Goal: Communication & Community: Answer question/provide support

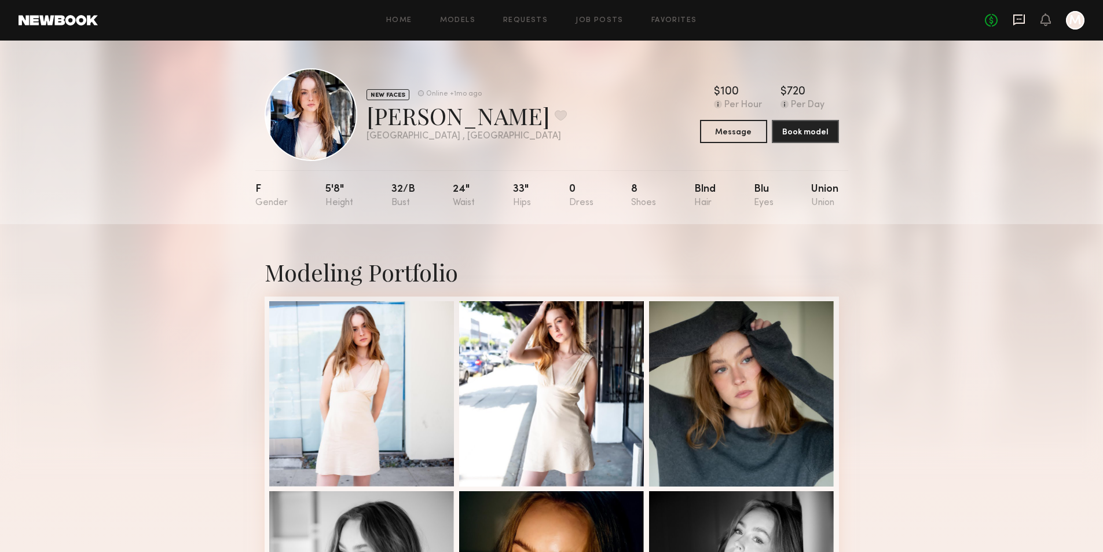
click at [1019, 20] on icon at bounding box center [1019, 19] width 5 height 1
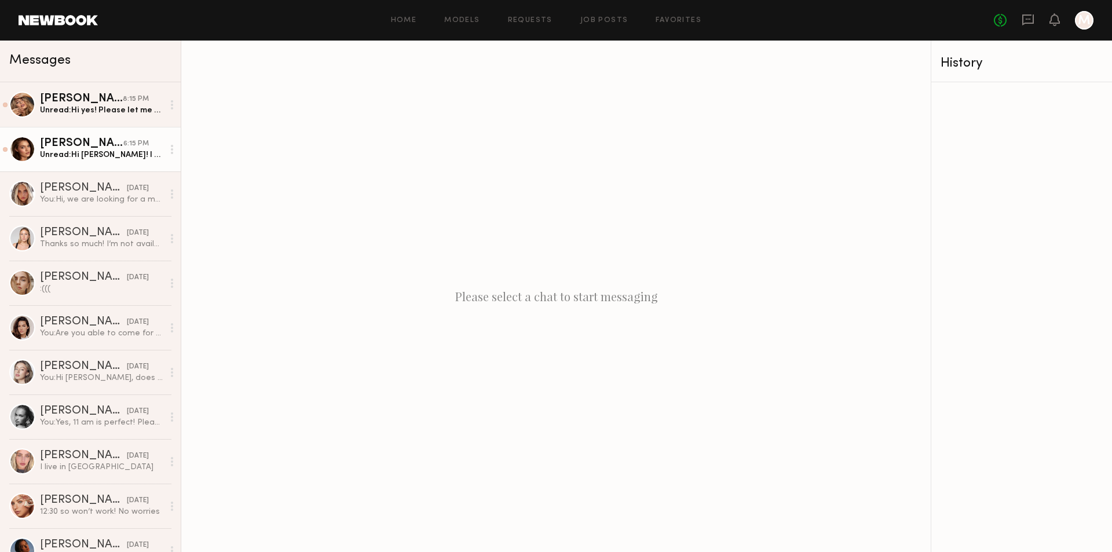
click at [69, 148] on div "Oleksa K." at bounding box center [81, 144] width 83 height 12
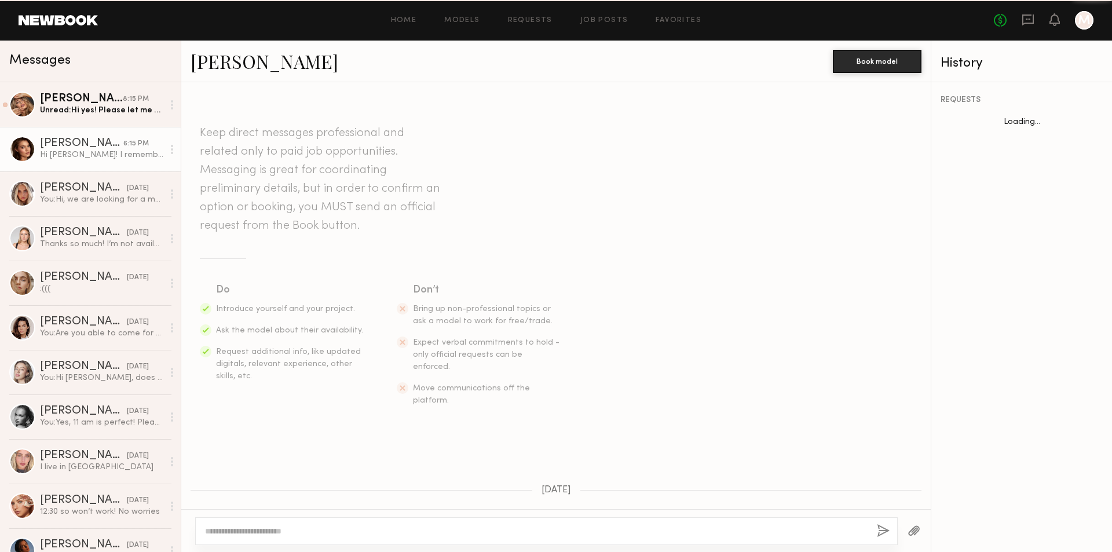
scroll to position [1058, 0]
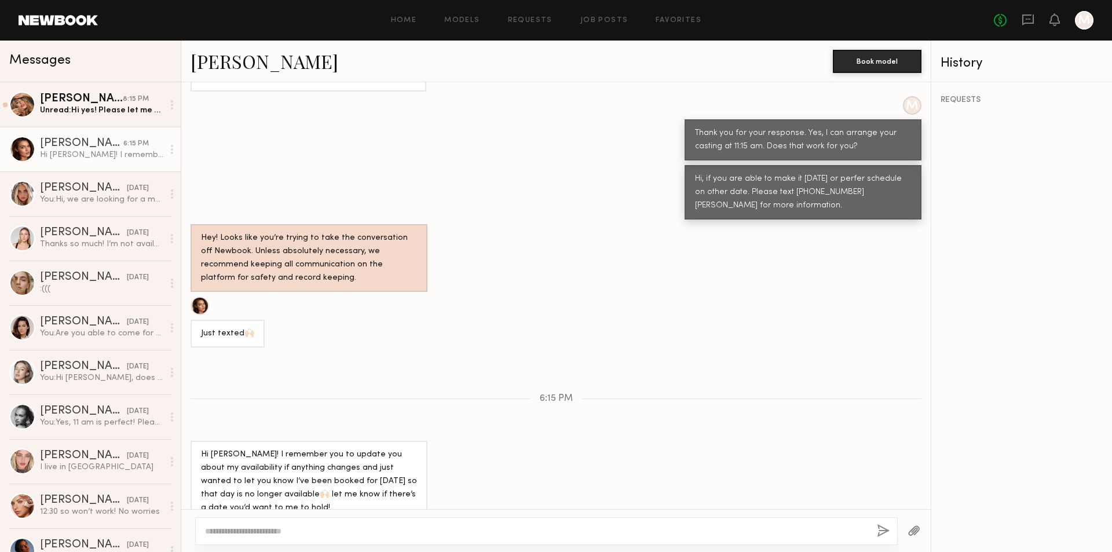
click at [287, 533] on textarea at bounding box center [536, 531] width 663 height 12
type textarea "**********"
click at [884, 530] on button "button" at bounding box center [883, 531] width 13 height 14
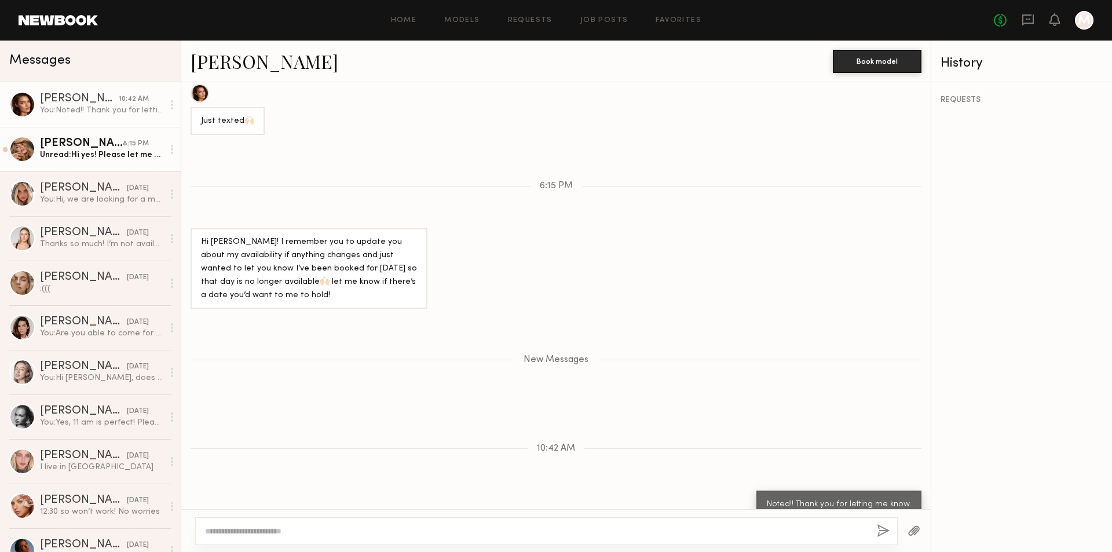
click at [130, 158] on div "Unread: Hi yes! Please let me know details" at bounding box center [101, 154] width 123 height 11
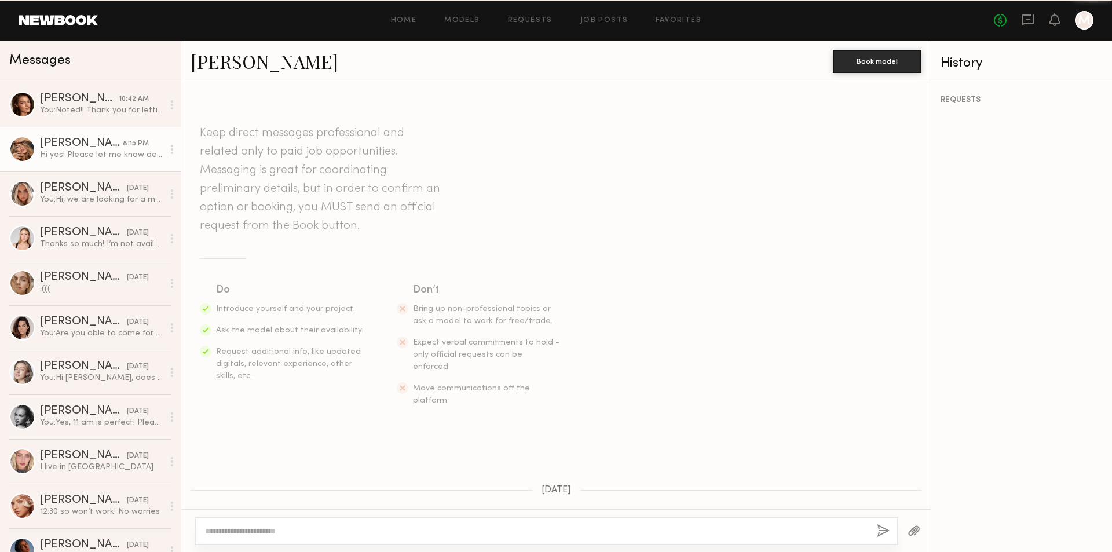
scroll to position [234, 0]
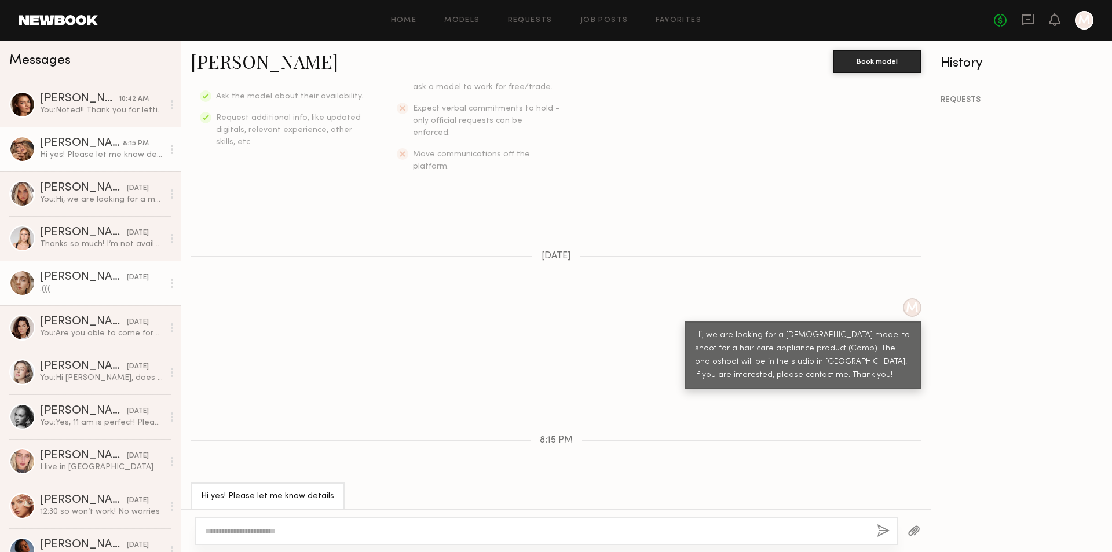
click at [94, 294] on div ":(((" at bounding box center [101, 288] width 123 height 11
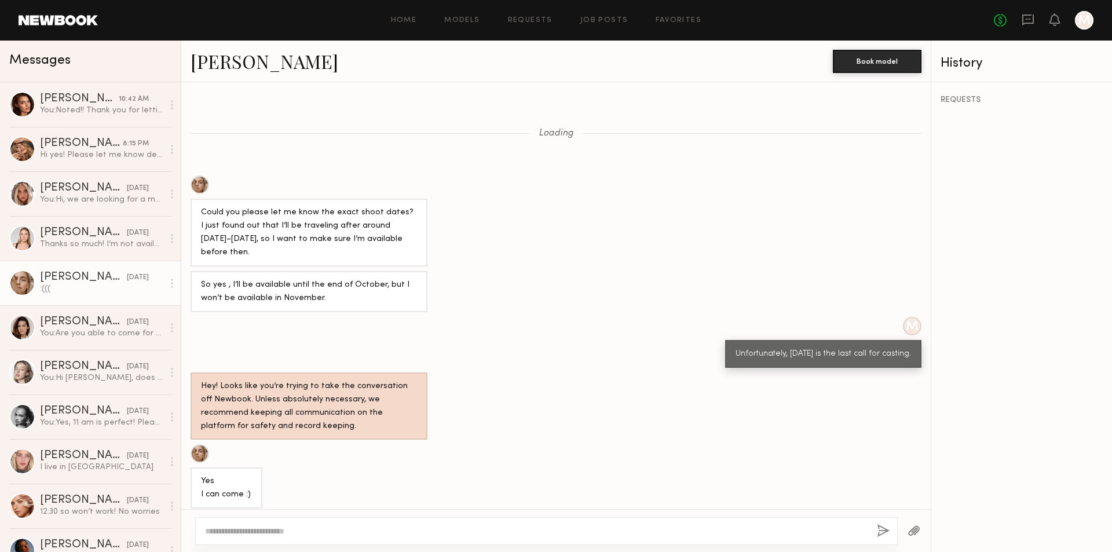
scroll to position [640, 0]
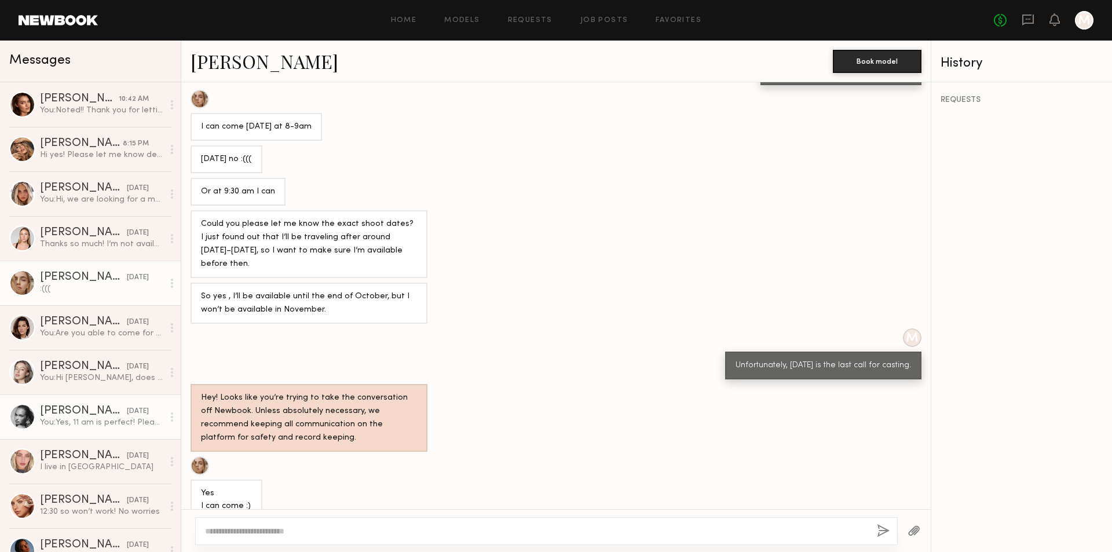
click at [127, 414] on div "[DATE]" at bounding box center [138, 411] width 22 height 11
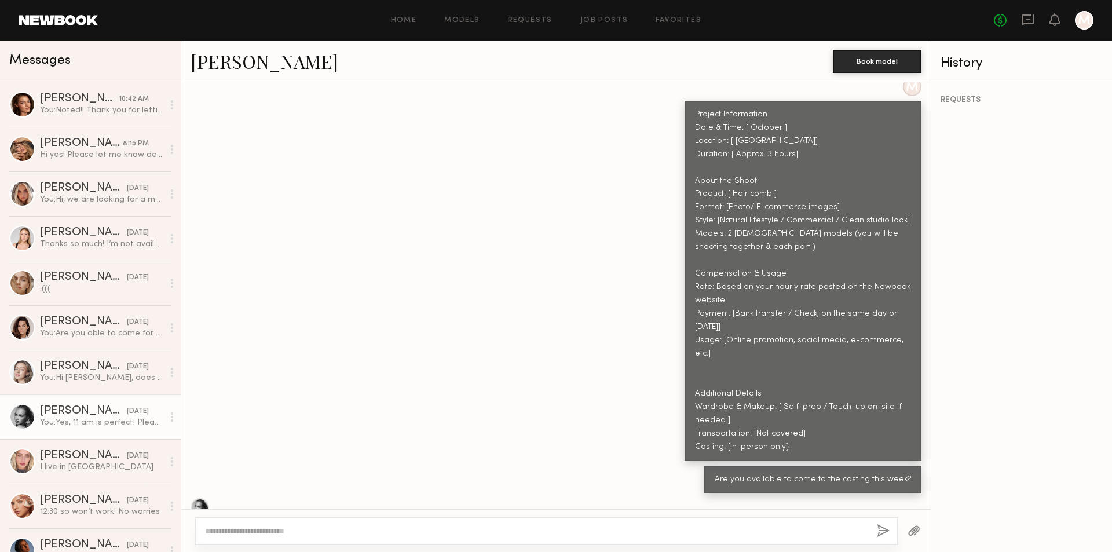
scroll to position [677, 0]
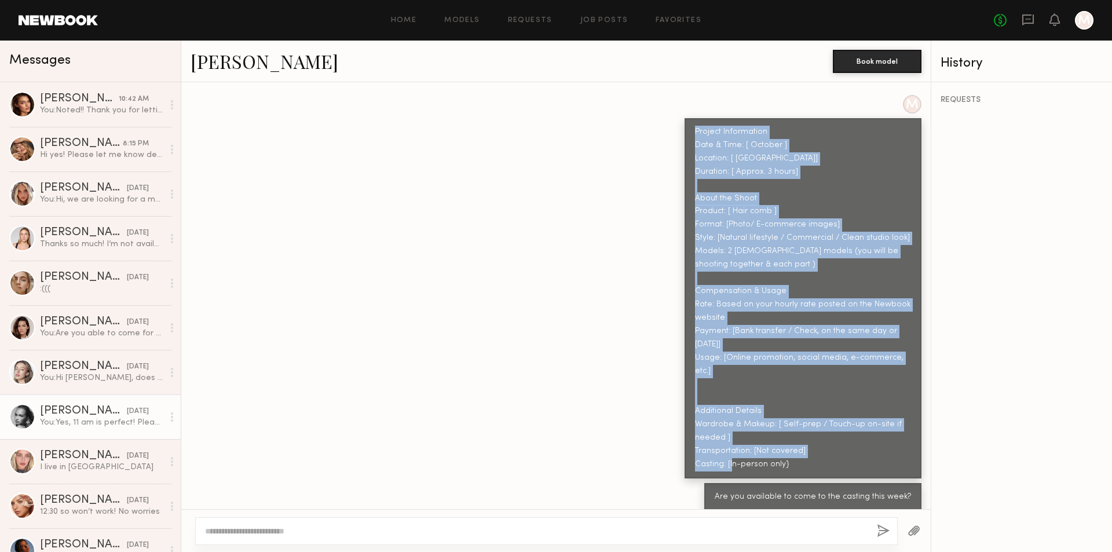
drag, startPoint x: 687, startPoint y: 117, endPoint x: 795, endPoint y: 430, distance: 330.8
click at [795, 433] on div "Project Information Date & Time: [ October ] Location: [ Pasadena] Duration: [ …" at bounding box center [803, 299] width 216 height 346
copy div "Project Information Date & Time: [ October ] Location: [ Pasadena] Duration: [ …"
click at [103, 155] on div "Hi yes! Please let me know details" at bounding box center [101, 154] width 123 height 11
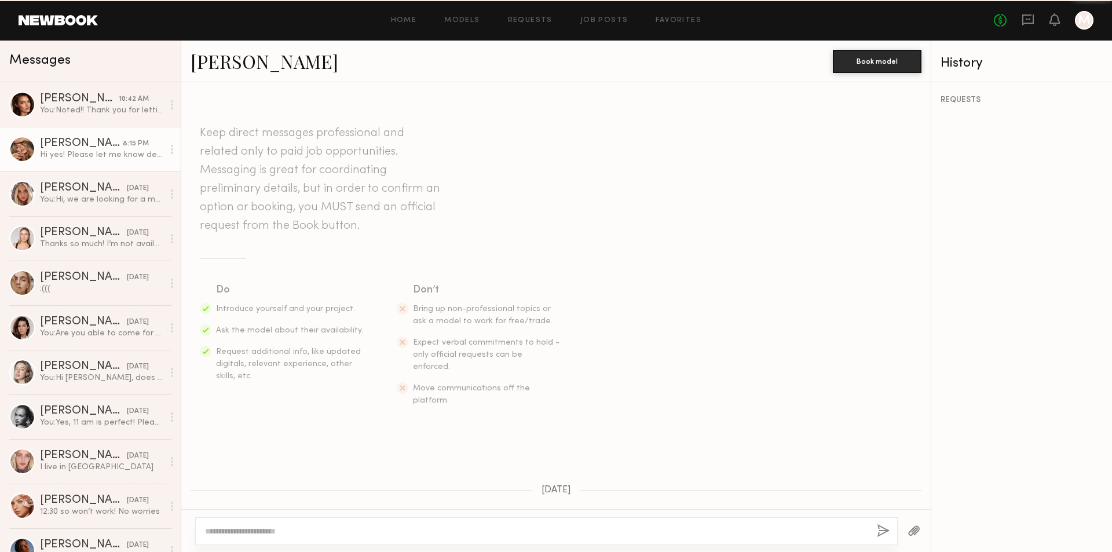
scroll to position [234, 0]
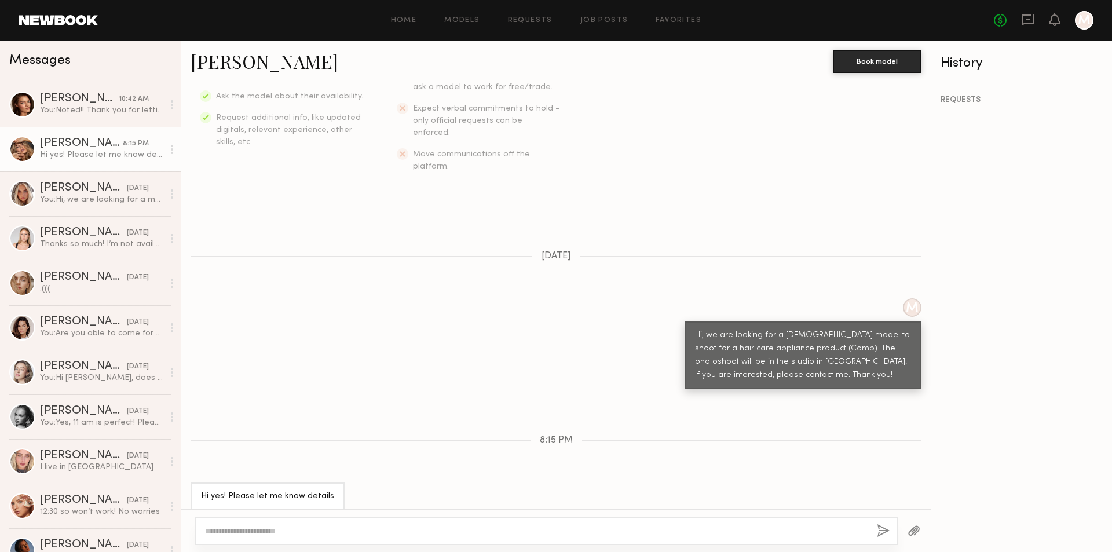
click at [287, 531] on textarea at bounding box center [536, 531] width 663 height 12
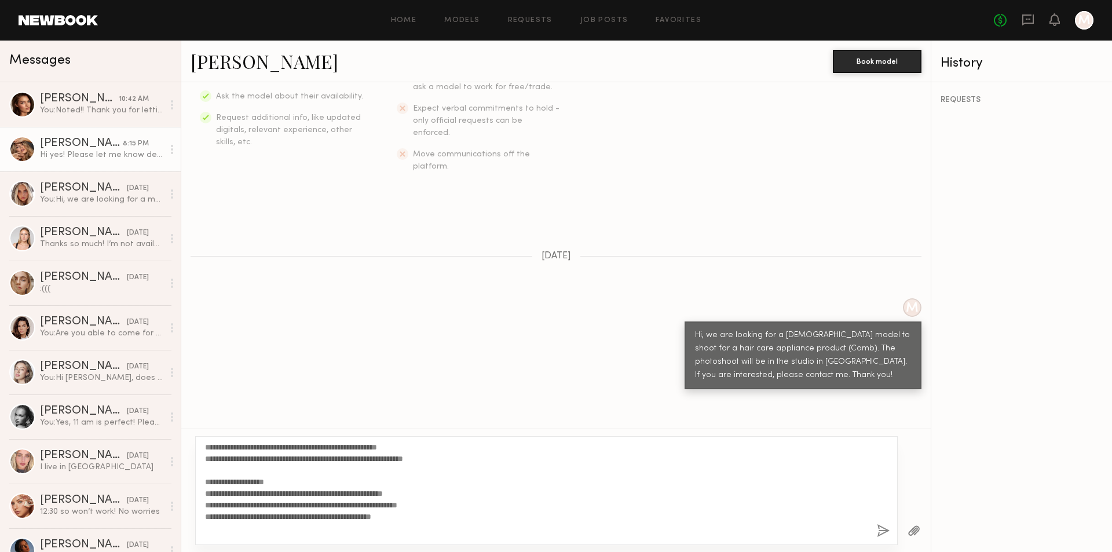
scroll to position [116, 0]
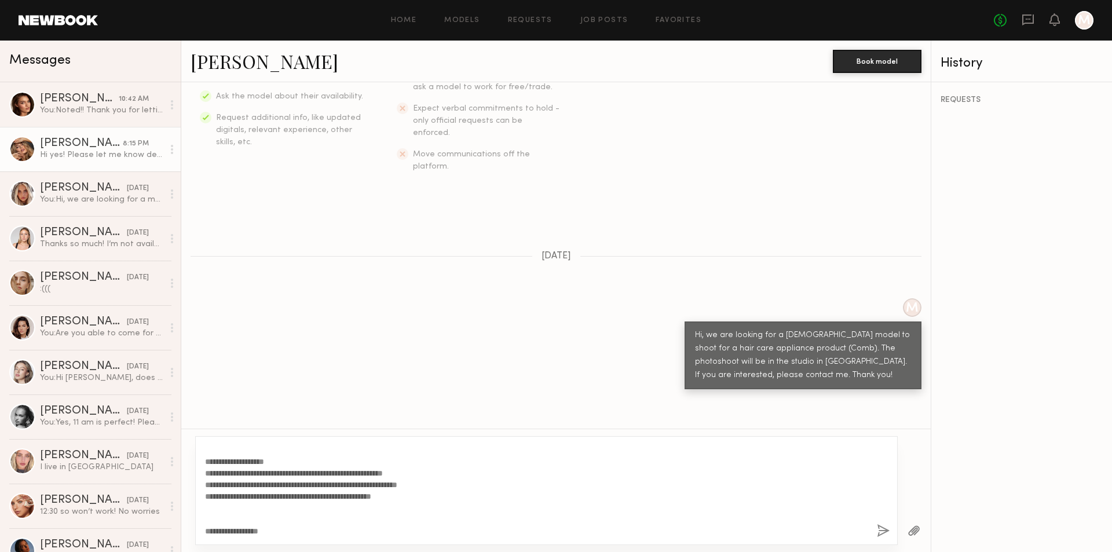
type textarea "**********"
click at [877, 532] on button "button" at bounding box center [883, 531] width 13 height 14
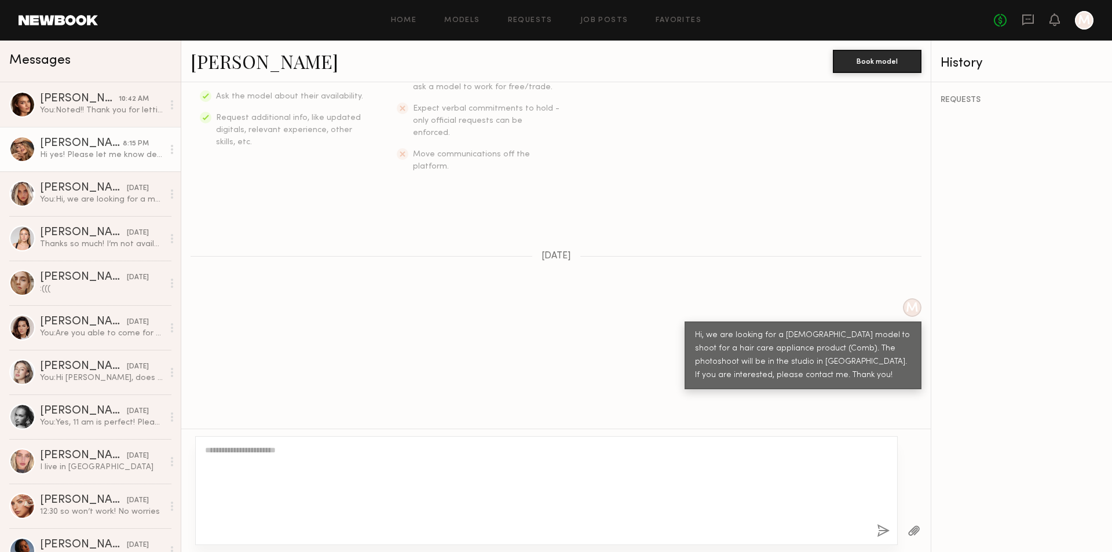
scroll to position [0, 0]
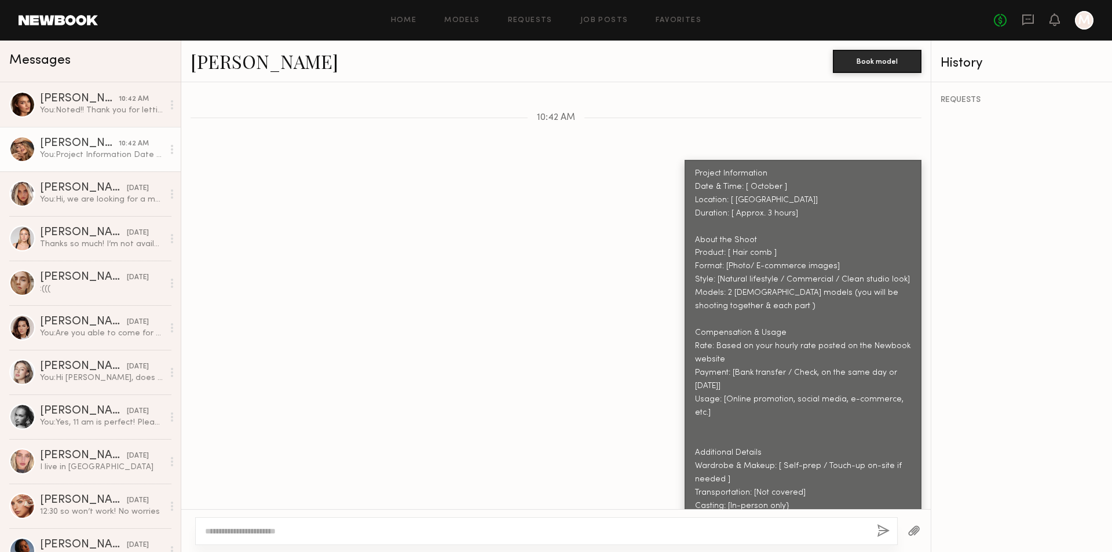
click at [591, 532] on textarea at bounding box center [536, 531] width 663 height 12
type textarea "*"
click at [358, 530] on textarea "**********" at bounding box center [536, 531] width 663 height 12
click at [413, 529] on textarea "**********" at bounding box center [536, 531] width 663 height 12
type textarea "**********"
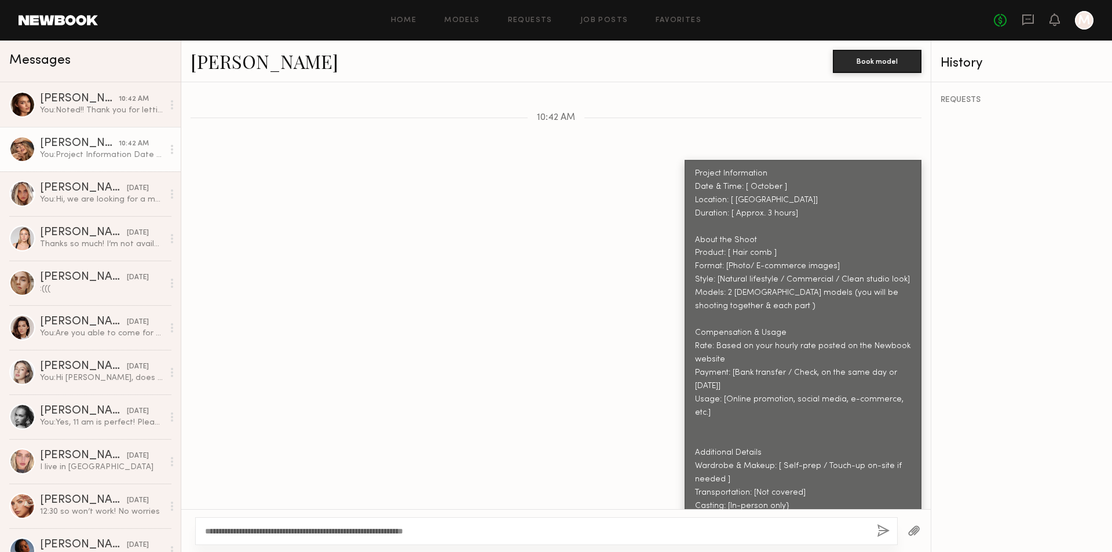
click at [881, 533] on button "button" at bounding box center [883, 531] width 13 height 14
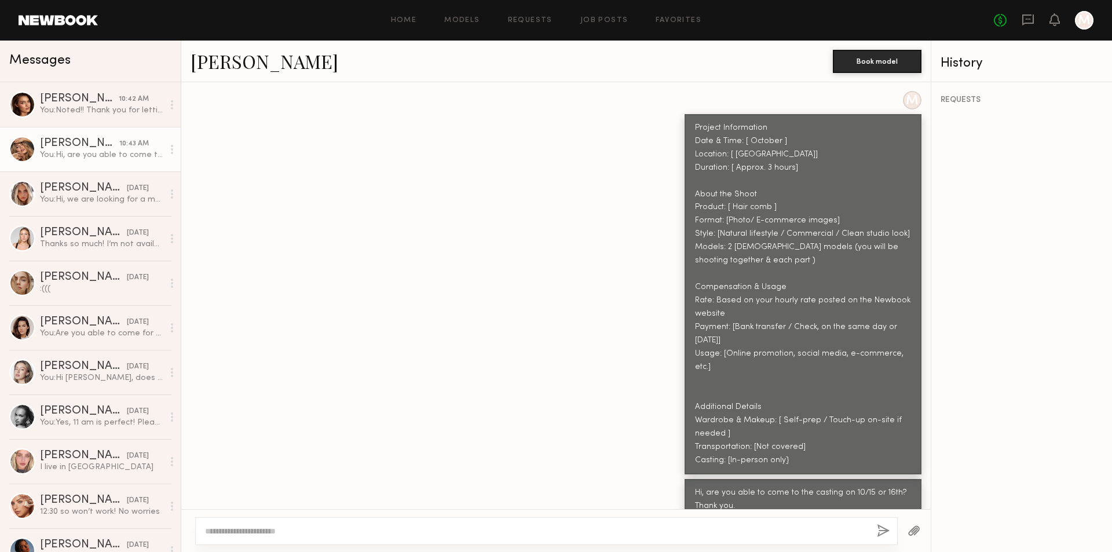
click at [65, 145] on div "Anna M." at bounding box center [79, 144] width 79 height 12
click at [210, 62] on link "Anna M." at bounding box center [265, 61] width 148 height 25
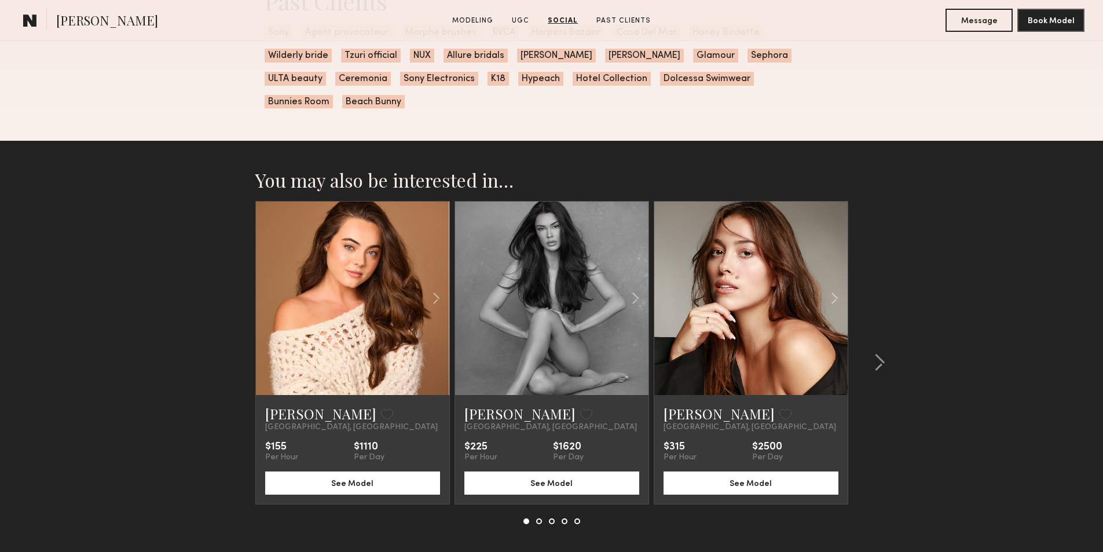
scroll to position [2317, 0]
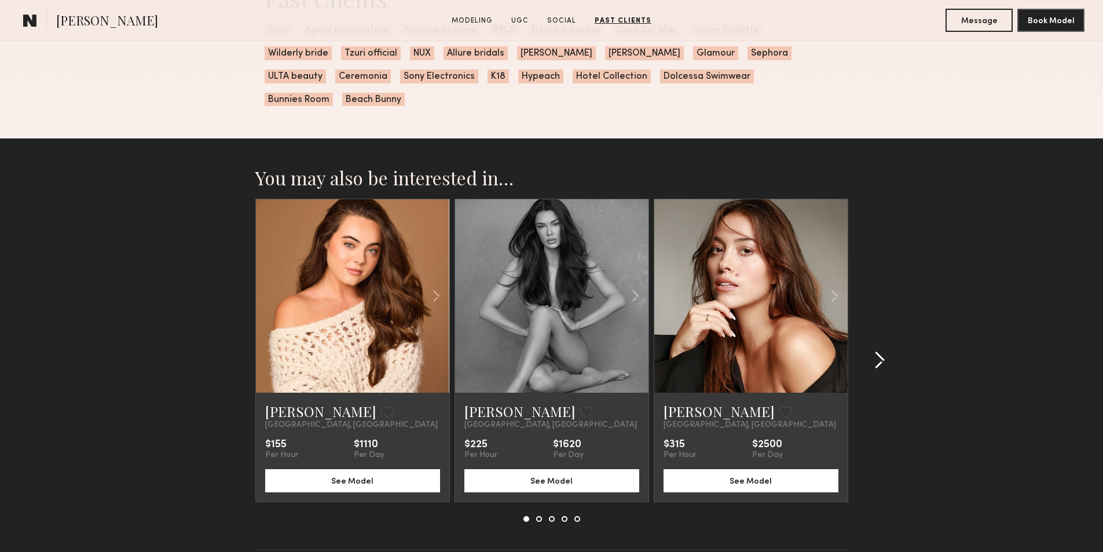
click at [887, 349] on div at bounding box center [876, 360] width 56 height 323
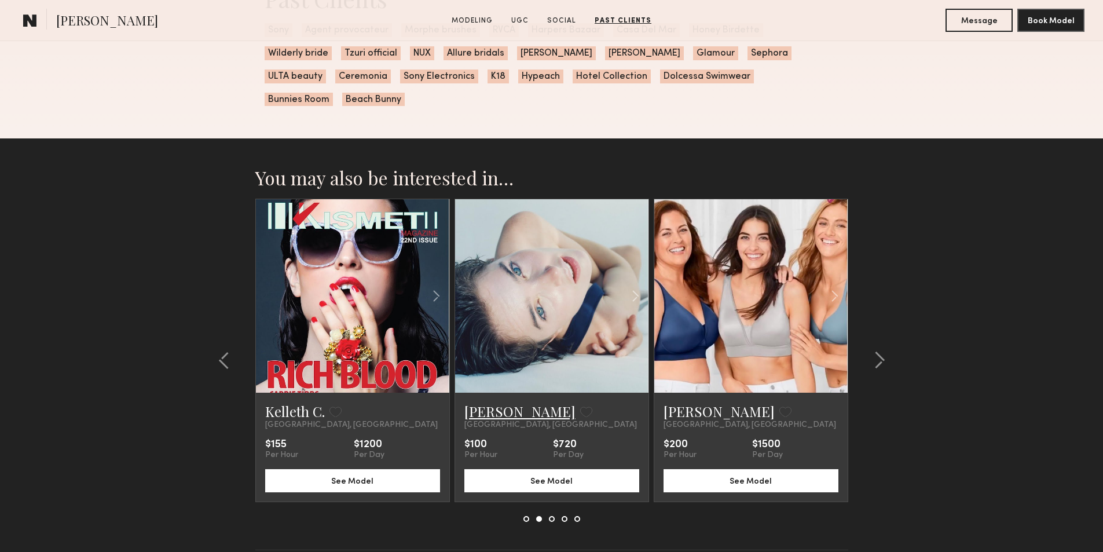
click at [505, 408] on link "Jessica W." at bounding box center [519, 411] width 111 height 19
click at [885, 357] on common-icon at bounding box center [880, 360] width 12 height 19
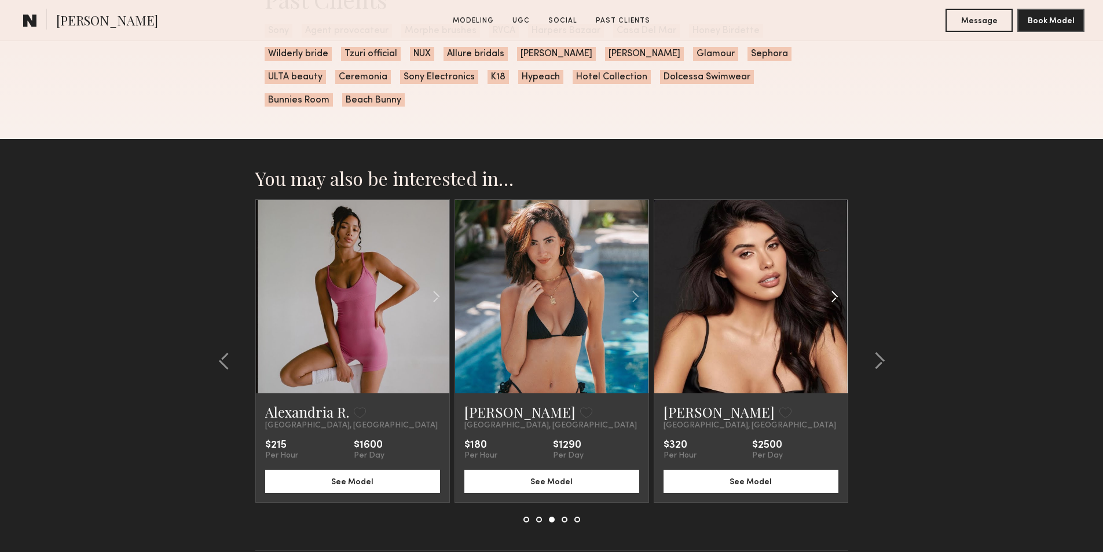
scroll to position [2248, 0]
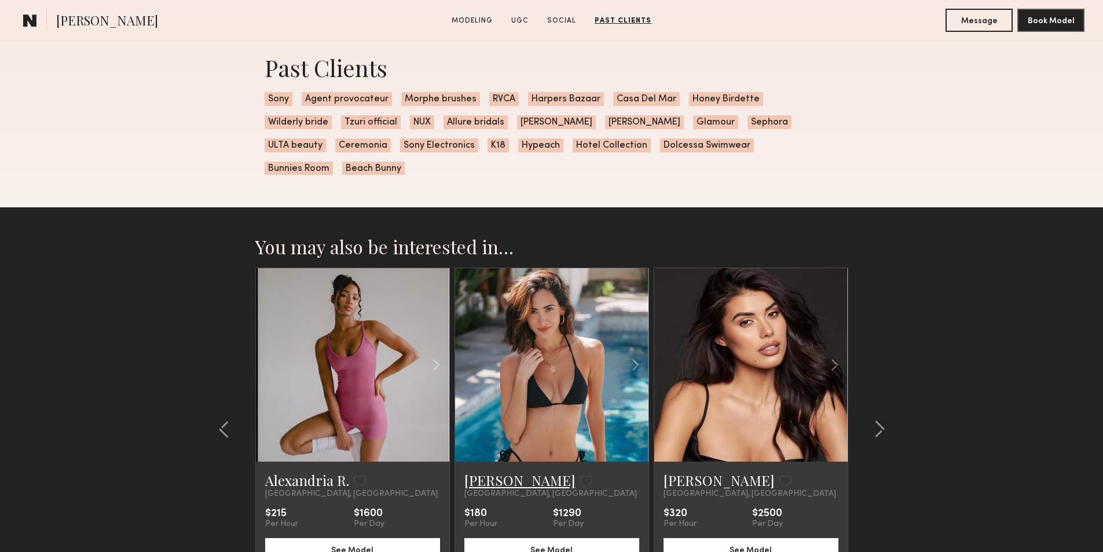
click at [500, 476] on link "Marina J." at bounding box center [519, 480] width 111 height 19
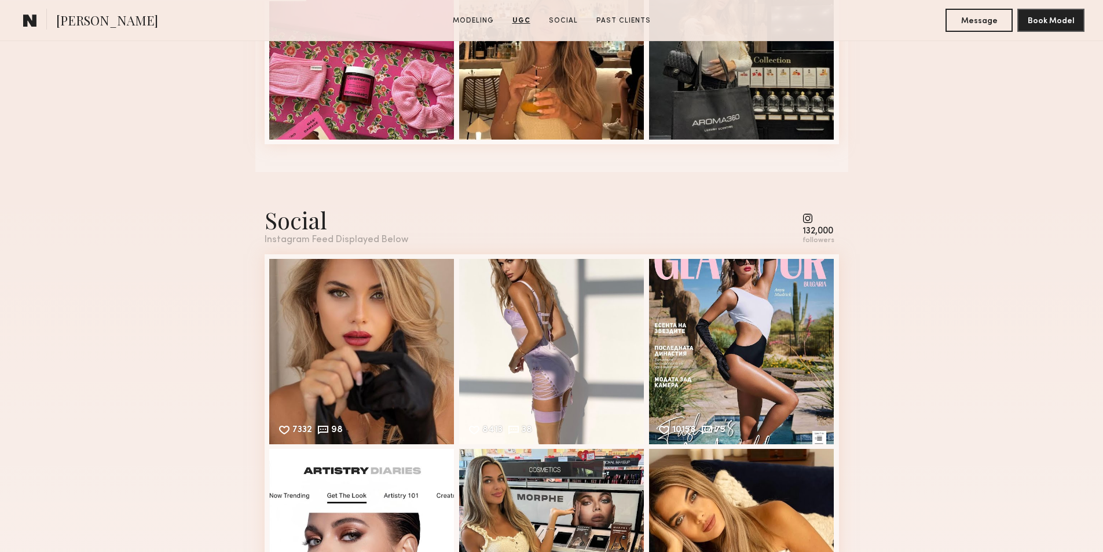
scroll to position [1947, 0]
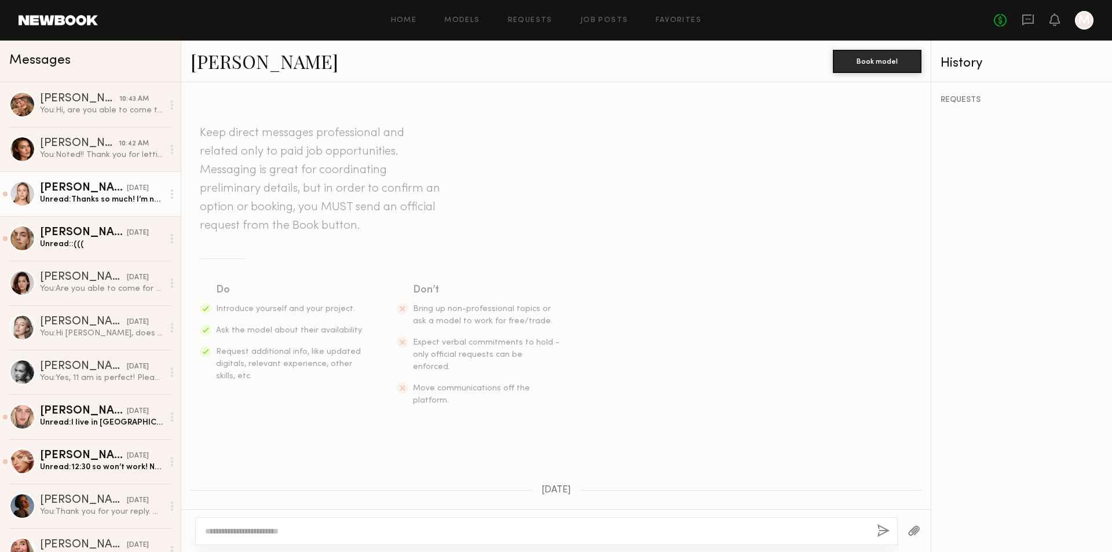
scroll to position [367, 0]
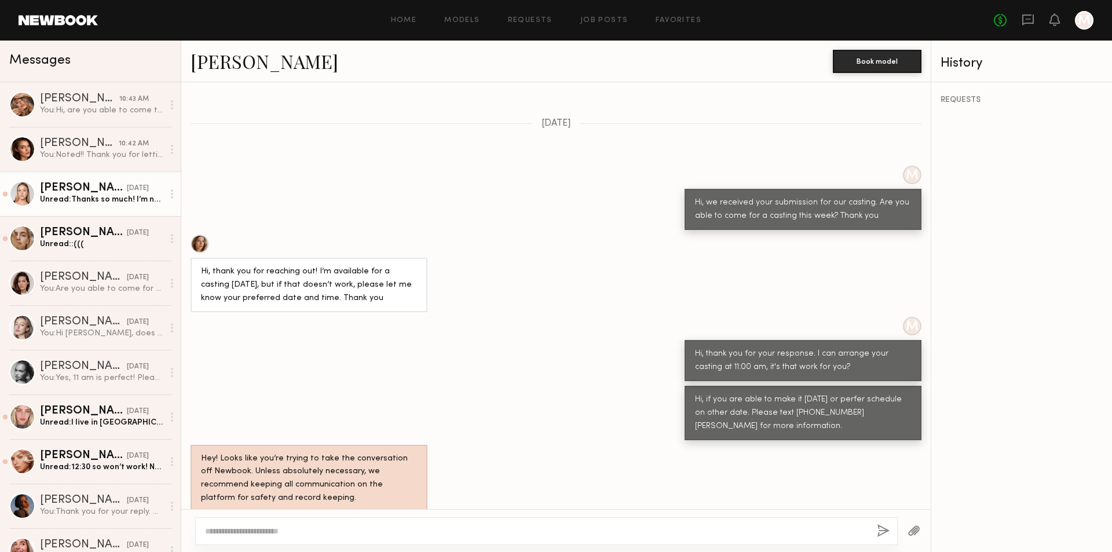
click at [88, 204] on div "Unread: Thanks so much! I’m not available for in-person castings right now, but…" at bounding box center [101, 199] width 123 height 11
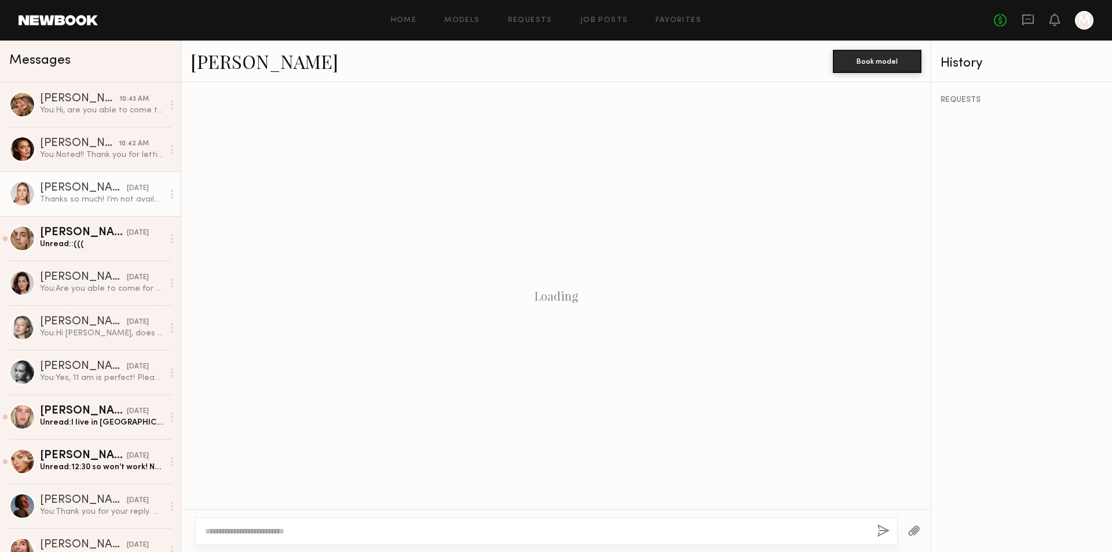
scroll to position [881, 0]
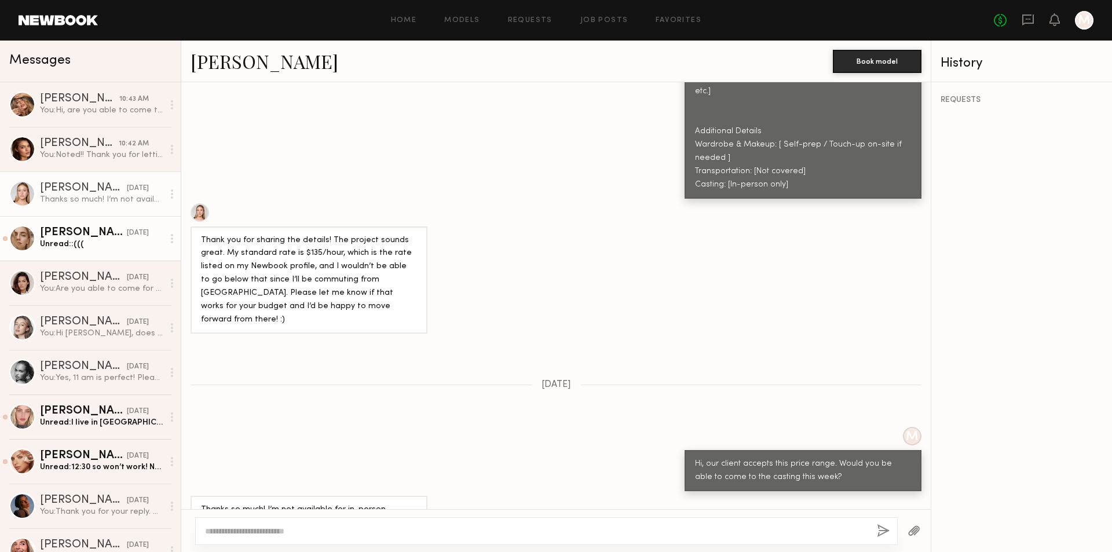
click at [83, 237] on div "[PERSON_NAME]" at bounding box center [83, 233] width 87 height 12
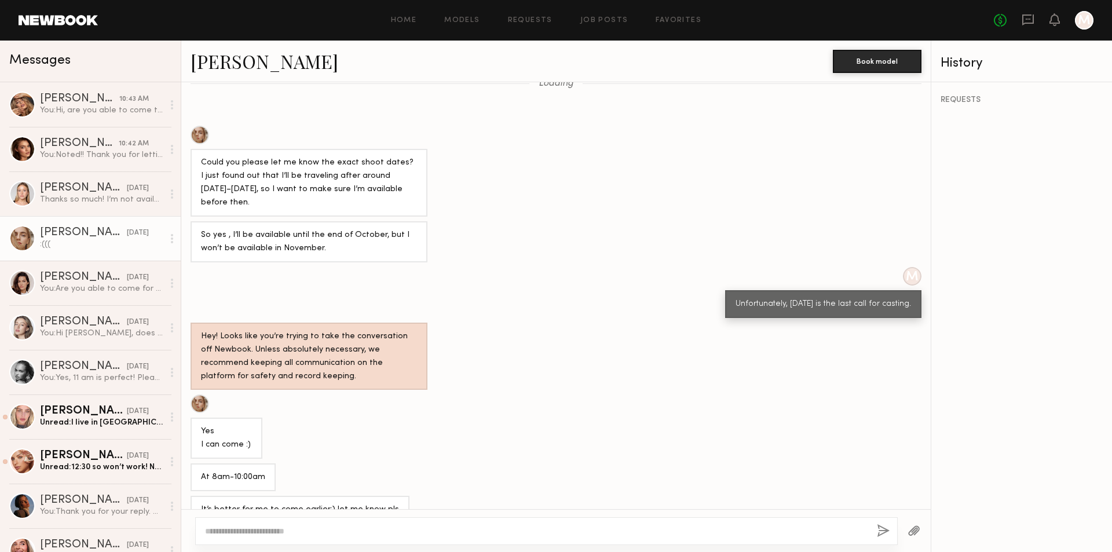
scroll to position [48, 0]
drag, startPoint x: 394, startPoint y: 180, endPoint x: 411, endPoint y: 182, distance: 17.5
click at [411, 182] on div "Could you please let me know the exact shoot dates? I just found out that I’ll …" at bounding box center [309, 184] width 216 height 53
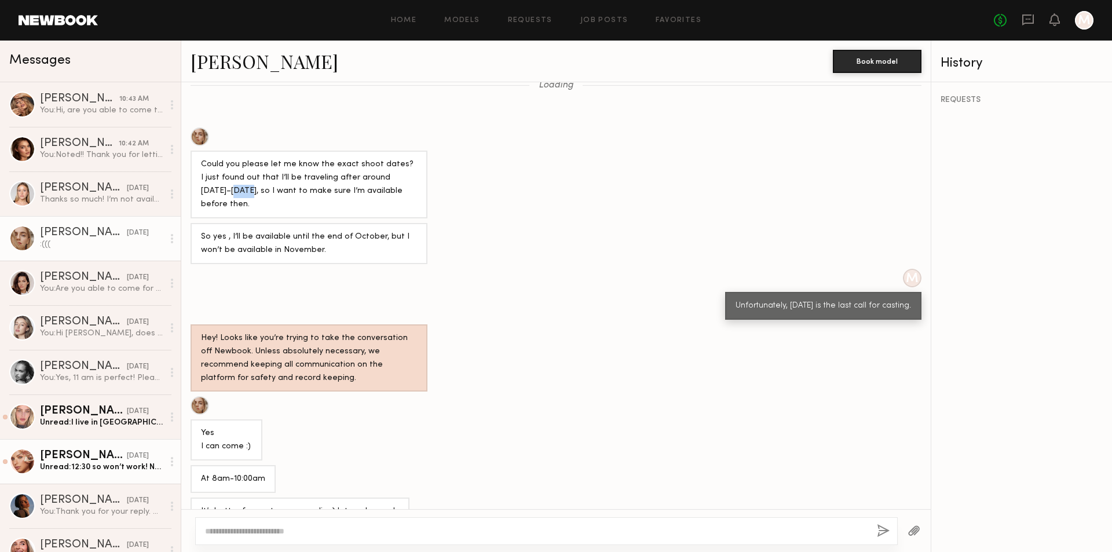
drag, startPoint x: 106, startPoint y: 464, endPoint x: 156, endPoint y: 463, distance: 50.4
click at [106, 464] on div "Unread: 12:30 so won’t work! No worries" at bounding box center [101, 467] width 123 height 11
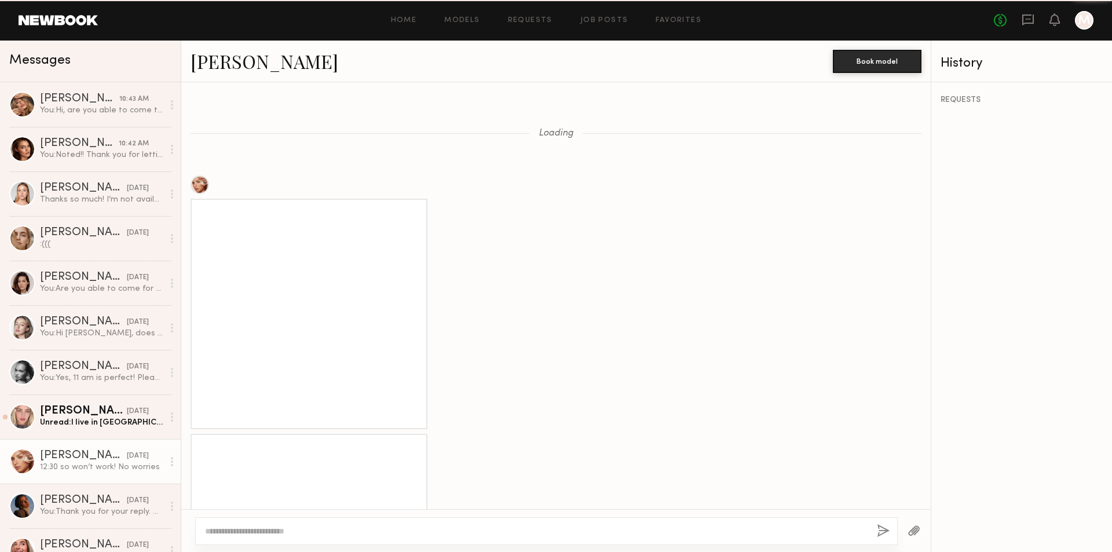
scroll to position [583, 0]
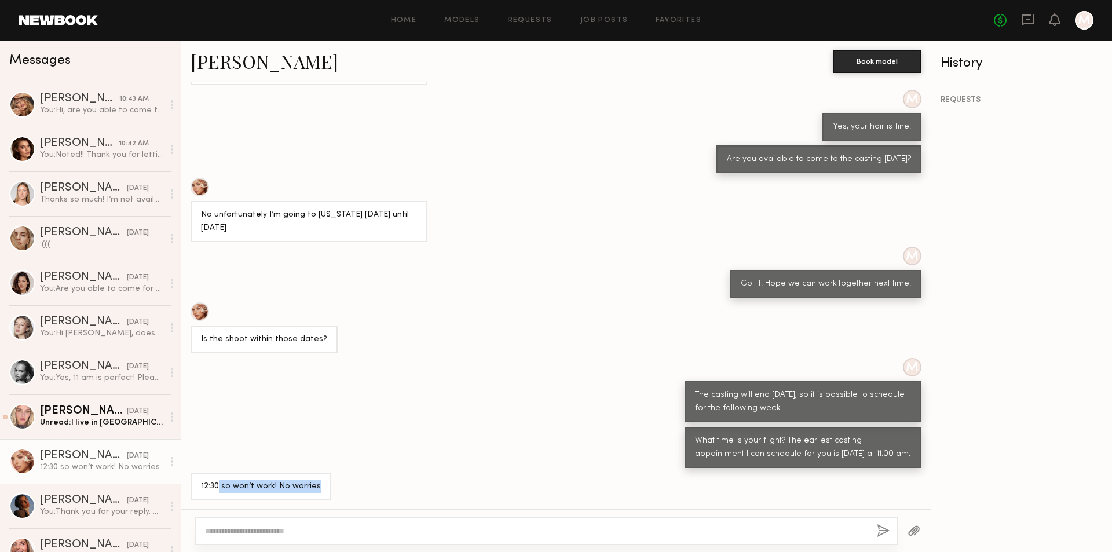
drag, startPoint x: 219, startPoint y: 484, endPoint x: 334, endPoint y: 485, distance: 114.1
click at [334, 485] on div "12:30 so won’t work! No worries" at bounding box center [555, 487] width 749 height 28
copy div "so won’t work! No worries"
click at [82, 247] on div ":(((" at bounding box center [101, 244] width 123 height 11
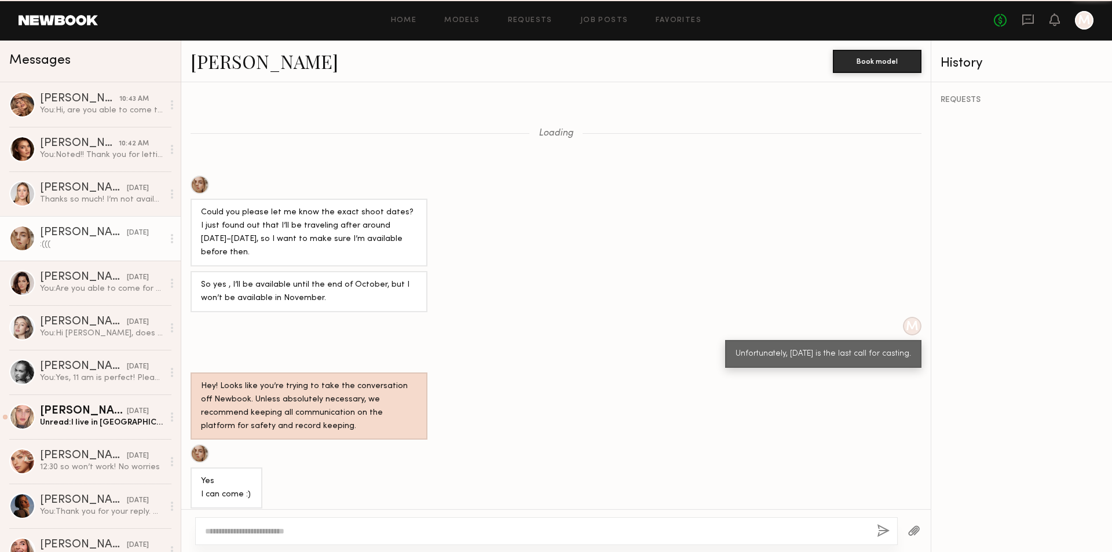
scroll to position [280, 0]
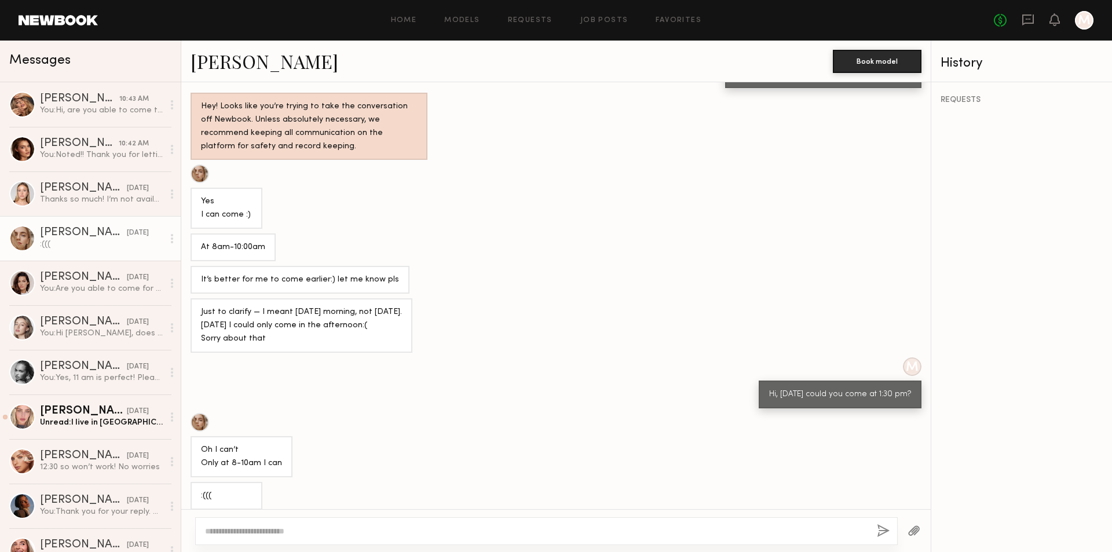
click at [268, 525] on textarea at bounding box center [536, 531] width 663 height 12
click at [511, 530] on textarea "**********" at bounding box center [536, 531] width 663 height 12
type textarea "**********"
click at [879, 530] on button "button" at bounding box center [883, 531] width 13 height 14
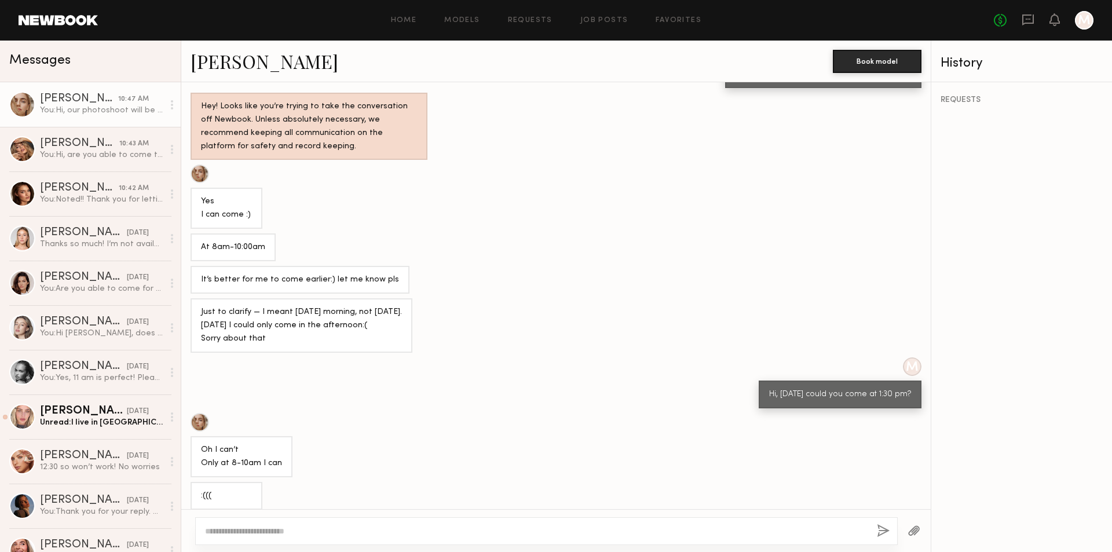
scroll to position [506, 0]
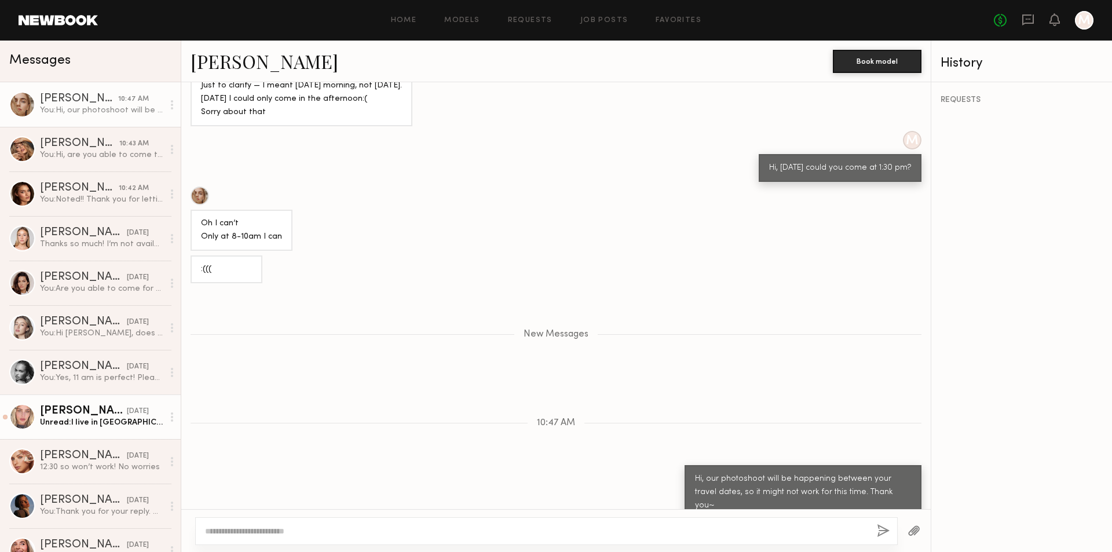
click at [127, 417] on div "[DATE]" at bounding box center [138, 411] width 22 height 11
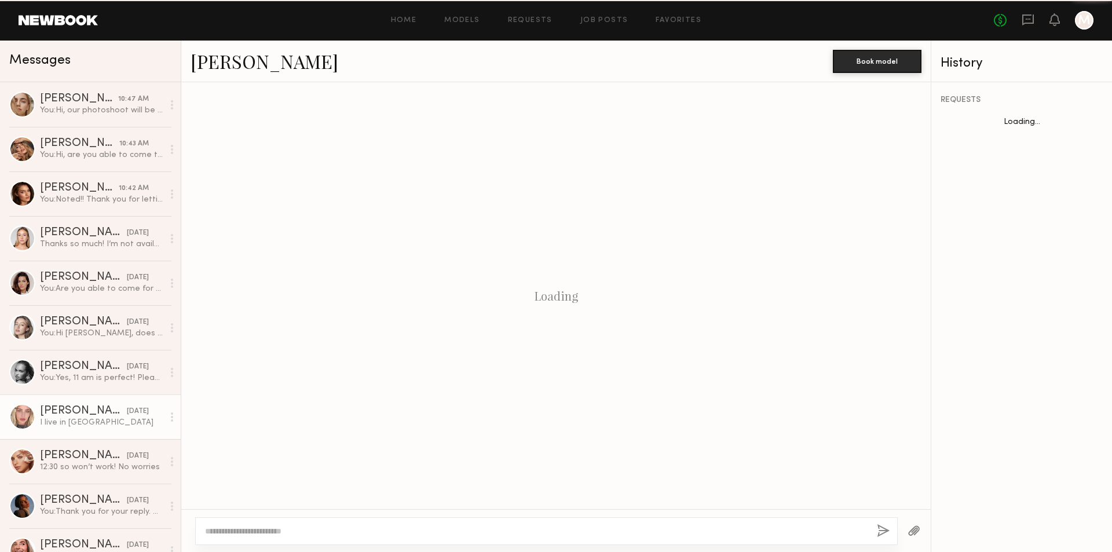
scroll to position [1098, 0]
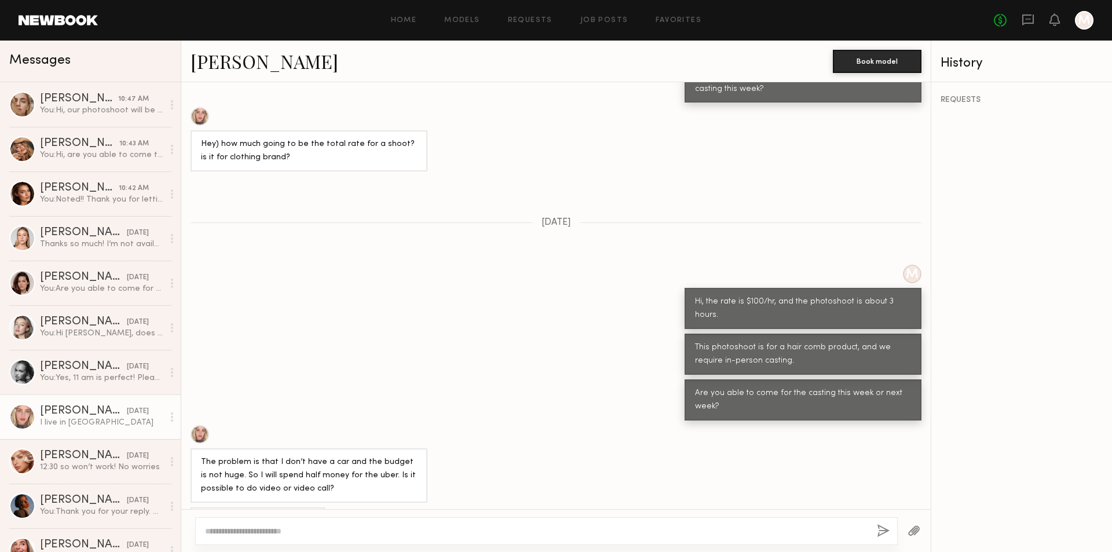
click at [347, 533] on textarea at bounding box center [536, 531] width 663 height 12
type textarea "*"
click at [698, 538] on div "**********" at bounding box center [546, 531] width 702 height 28
click at [677, 533] on textarea "**********" at bounding box center [536, 531] width 663 height 12
type textarea "**********"
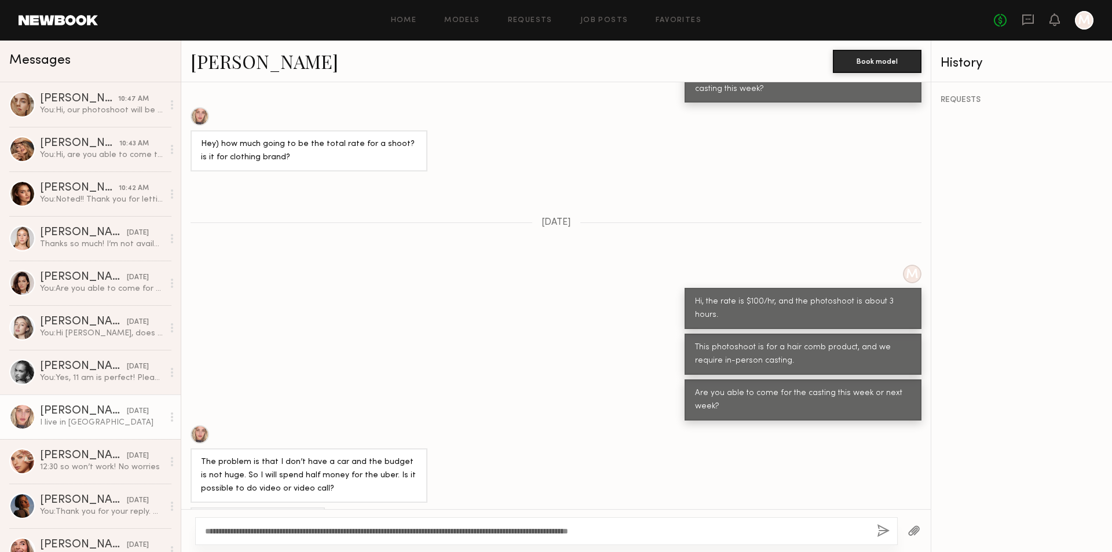
click at [878, 526] on button "button" at bounding box center [883, 531] width 13 height 14
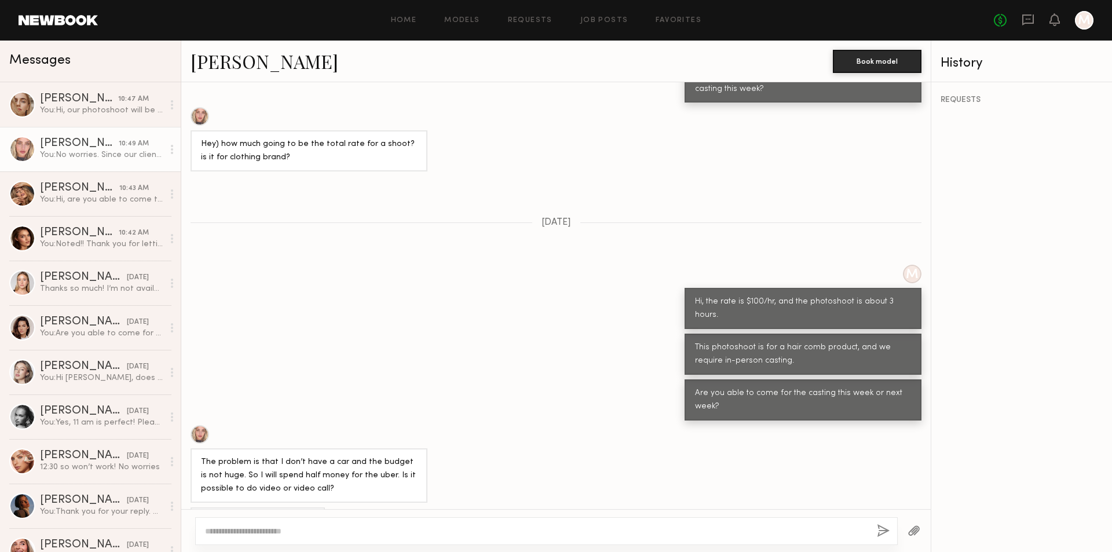
scroll to position [1338, 0]
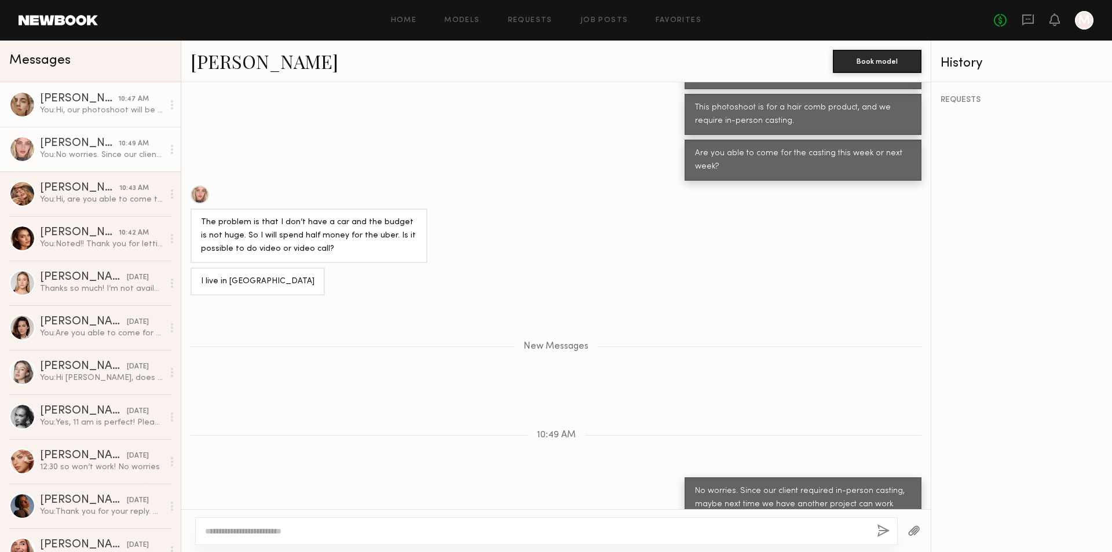
click at [98, 104] on div "Anzhela D." at bounding box center [79, 99] width 78 height 12
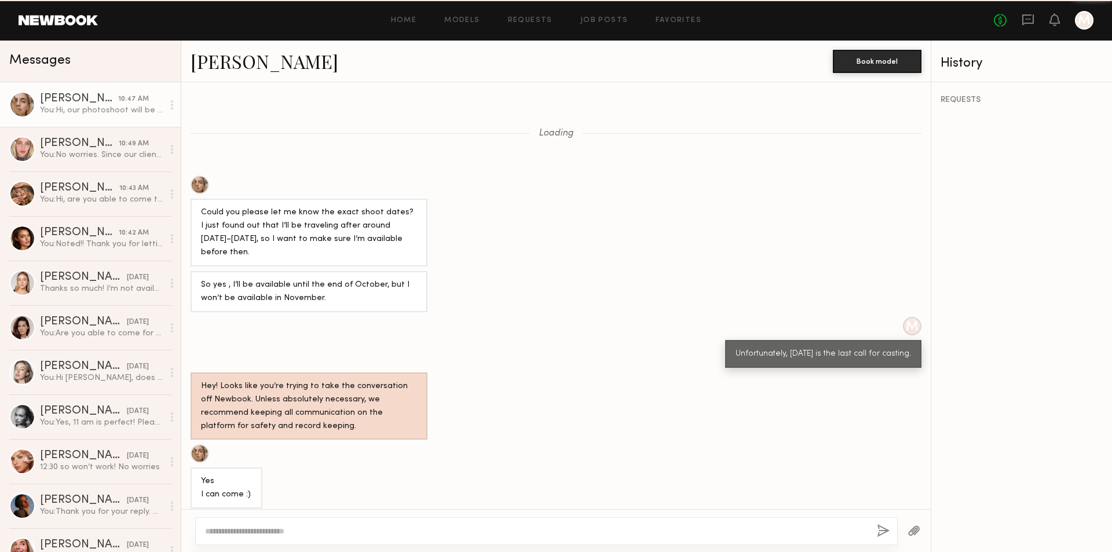
scroll to position [416, 0]
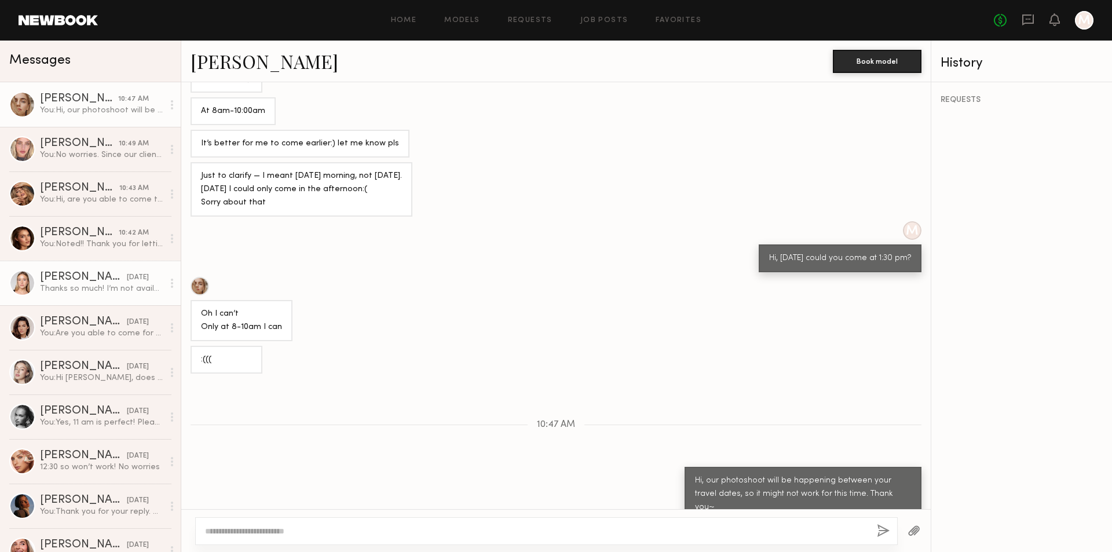
click at [115, 294] on div "Thanks so much! I’m not available for in-person castings right now, but I’d lov…" at bounding box center [101, 288] width 123 height 11
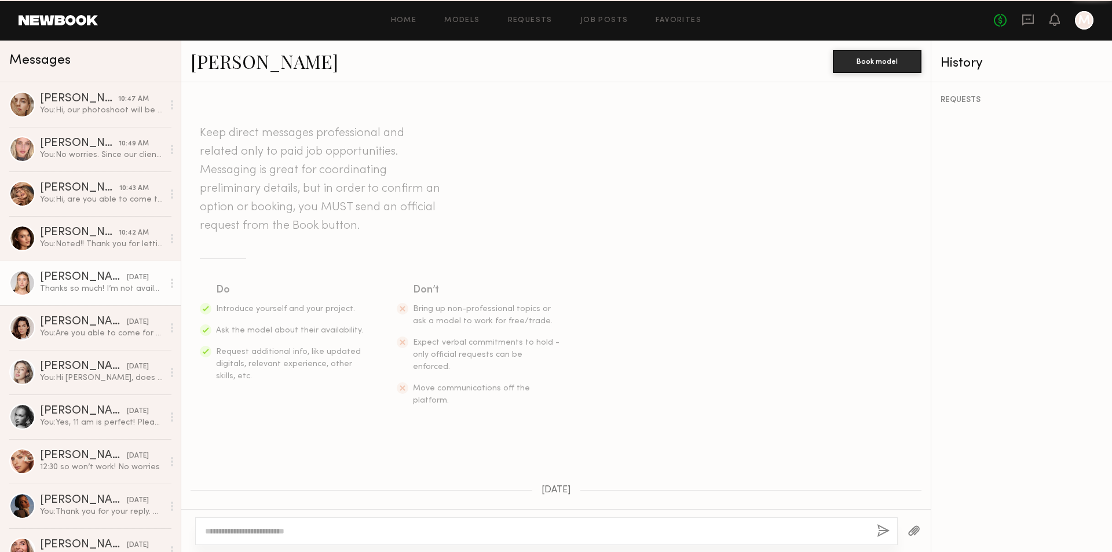
scroll to position [881, 0]
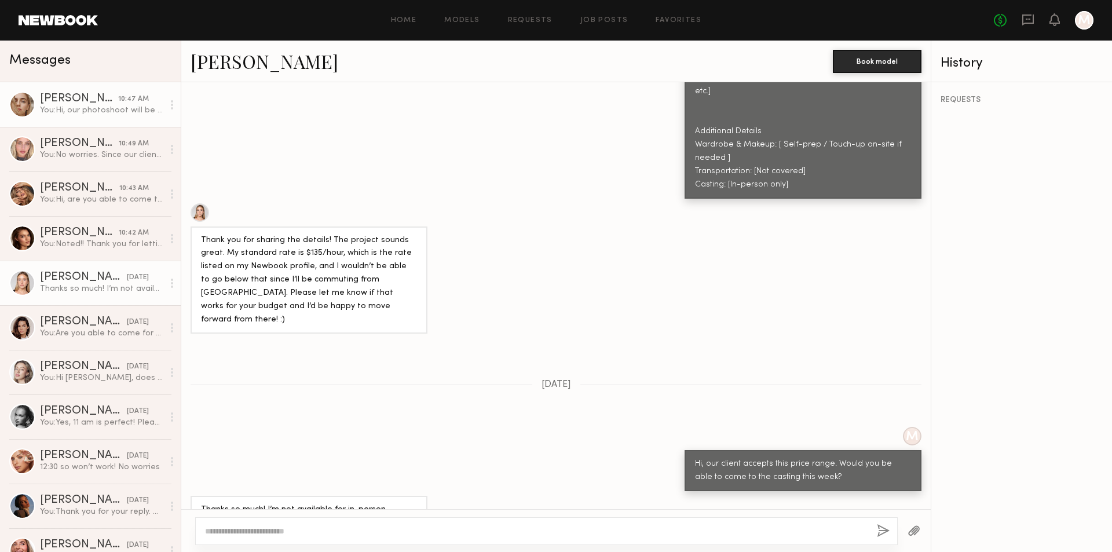
click at [105, 107] on div "You: Hi, our photoshoot will be happening between your travel dates, so it migh…" at bounding box center [101, 110] width 123 height 11
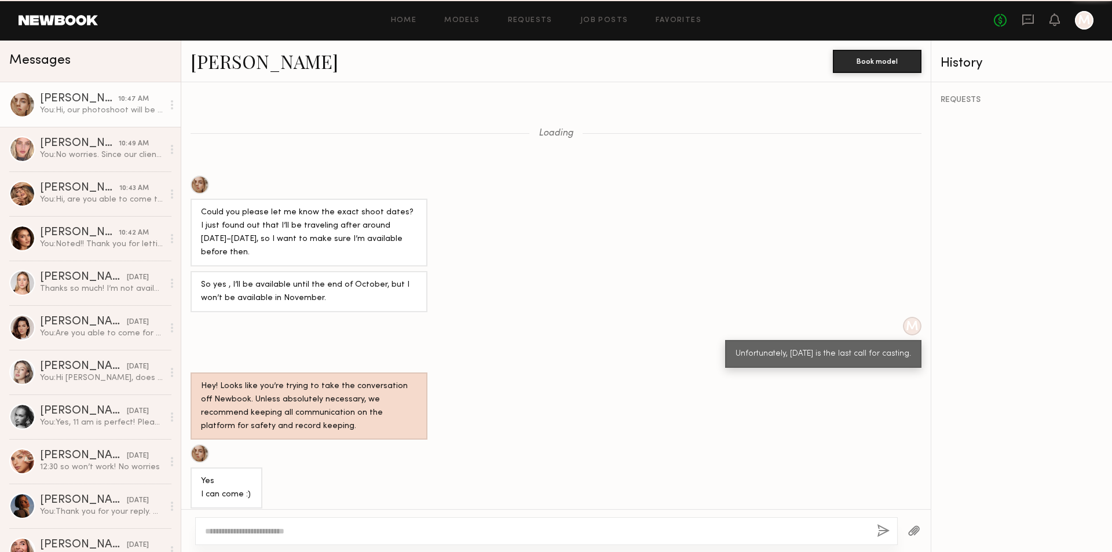
scroll to position [416, 0]
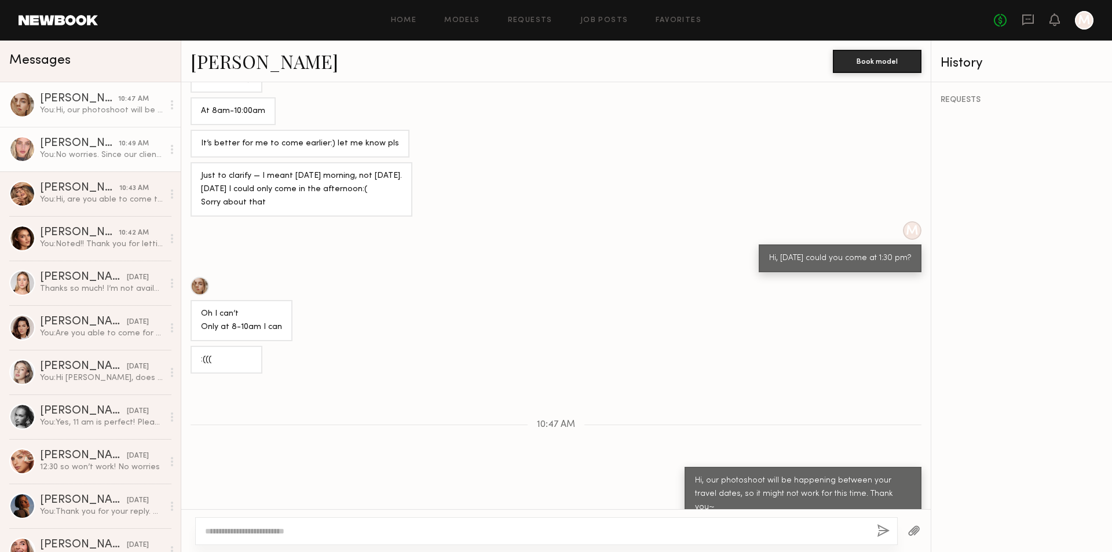
click at [110, 160] on div "You: No worries. Since our client required in-person casting, maybe next time w…" at bounding box center [101, 154] width 123 height 11
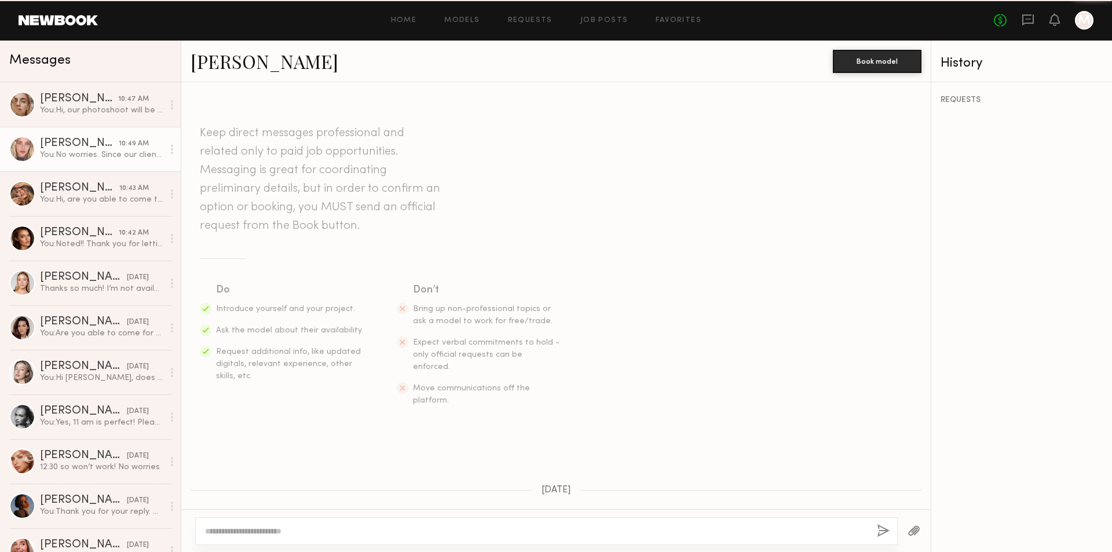
scroll to position [1247, 0]
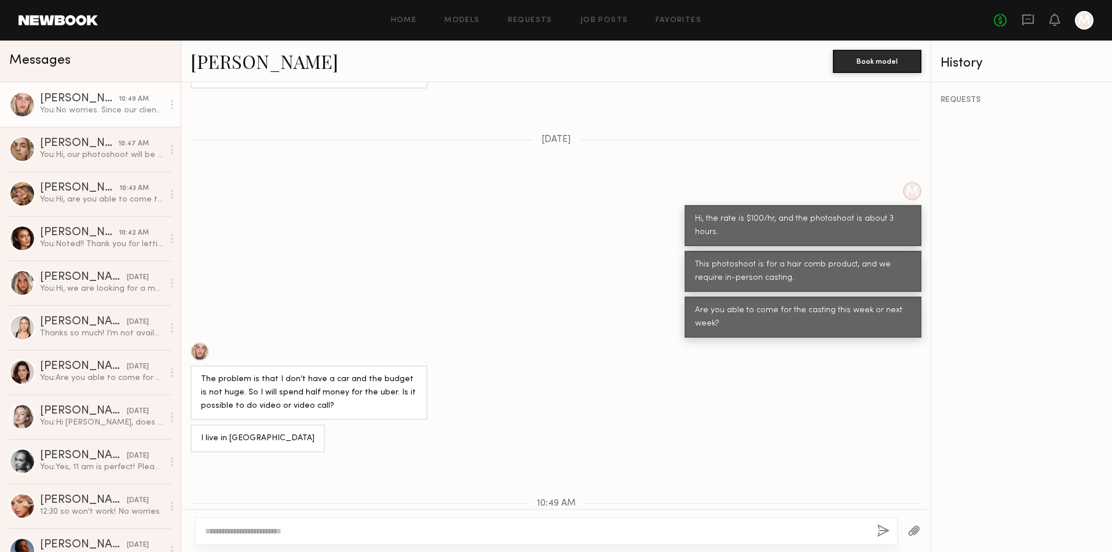
scroll to position [906, 0]
